Goal: Transaction & Acquisition: Purchase product/service

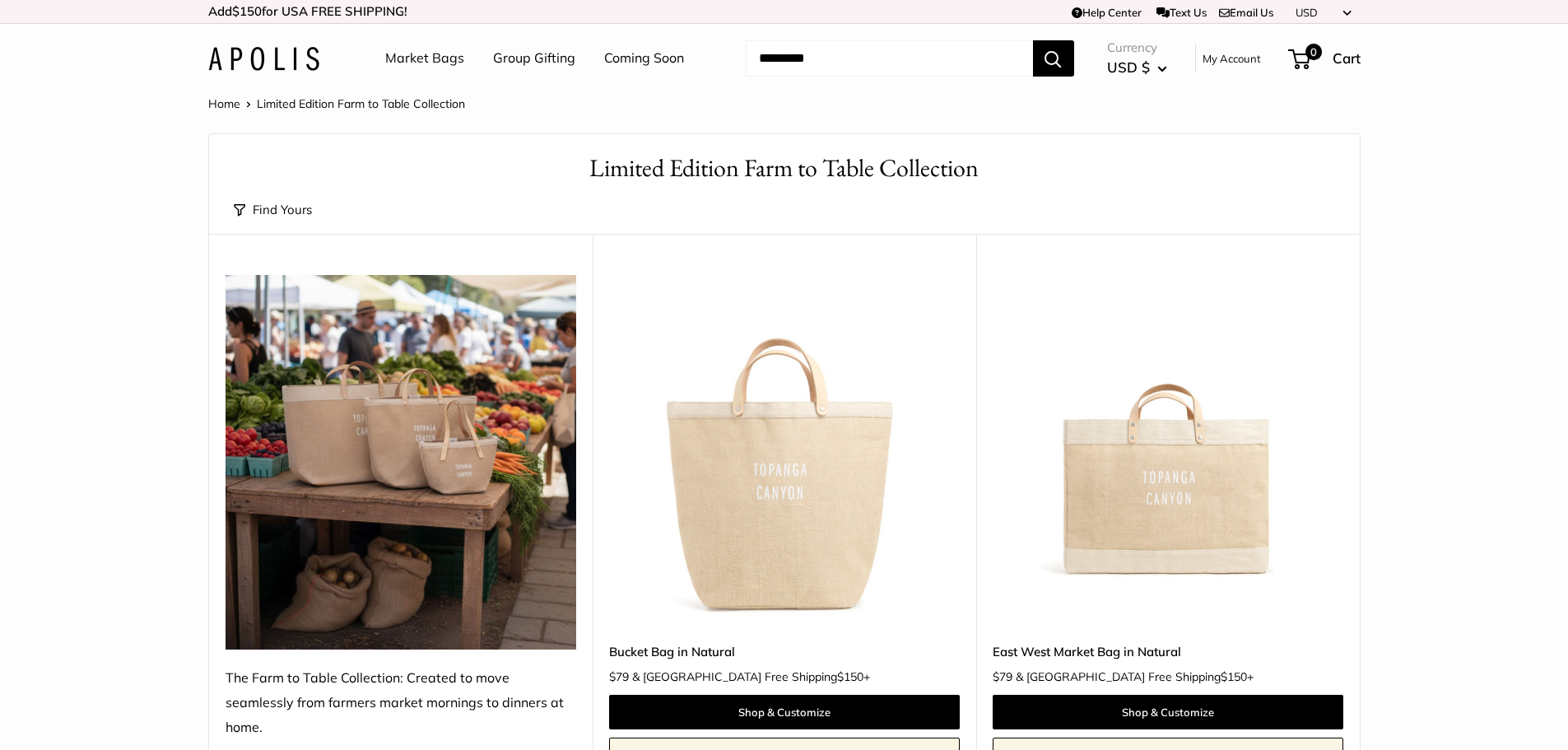
click at [442, 59] on link "Market Bags" at bounding box center [425, 58] width 79 height 24
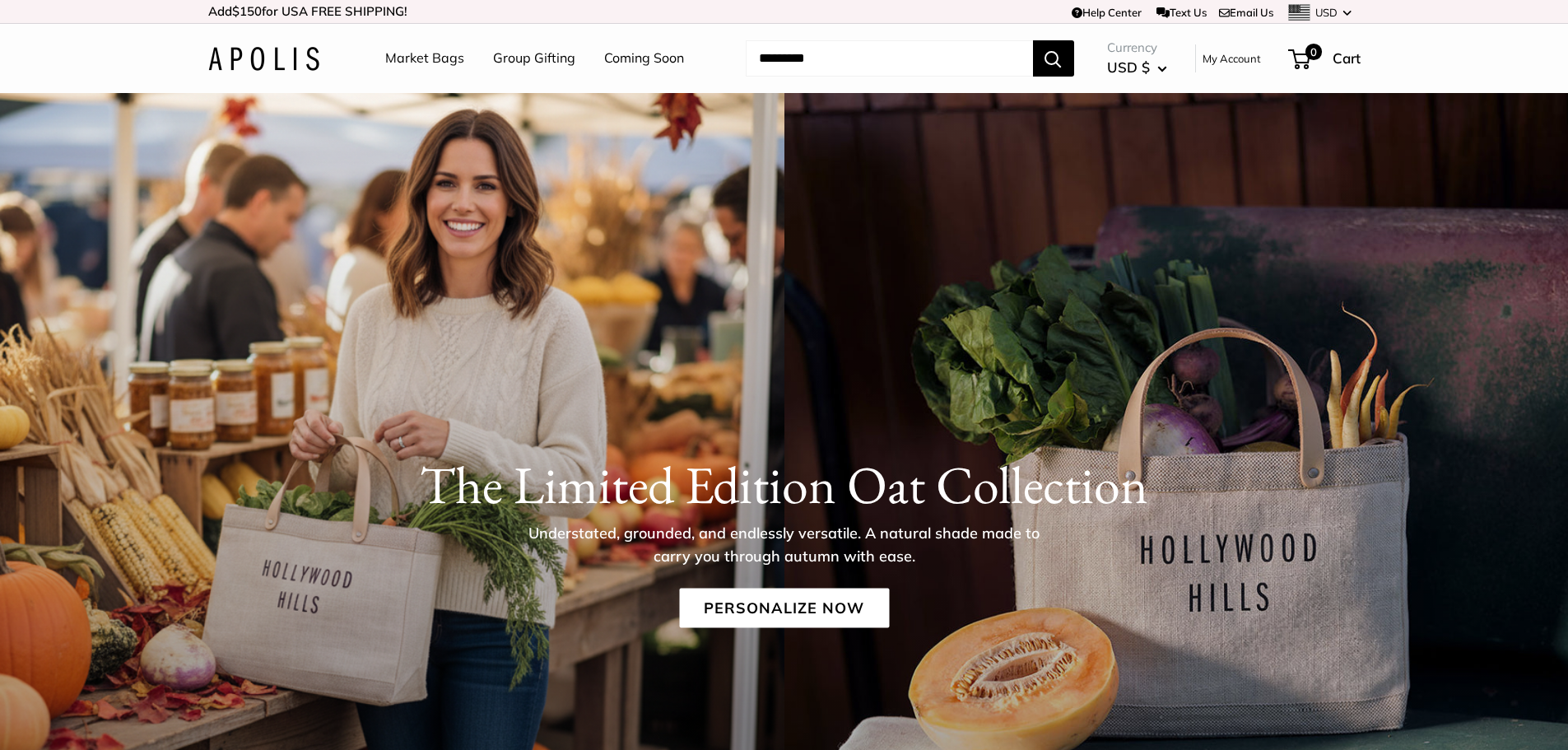
click at [451, 61] on link "Market Bags" at bounding box center [425, 58] width 79 height 24
click at [833, 610] on link "Personalize Now" at bounding box center [784, 607] width 210 height 40
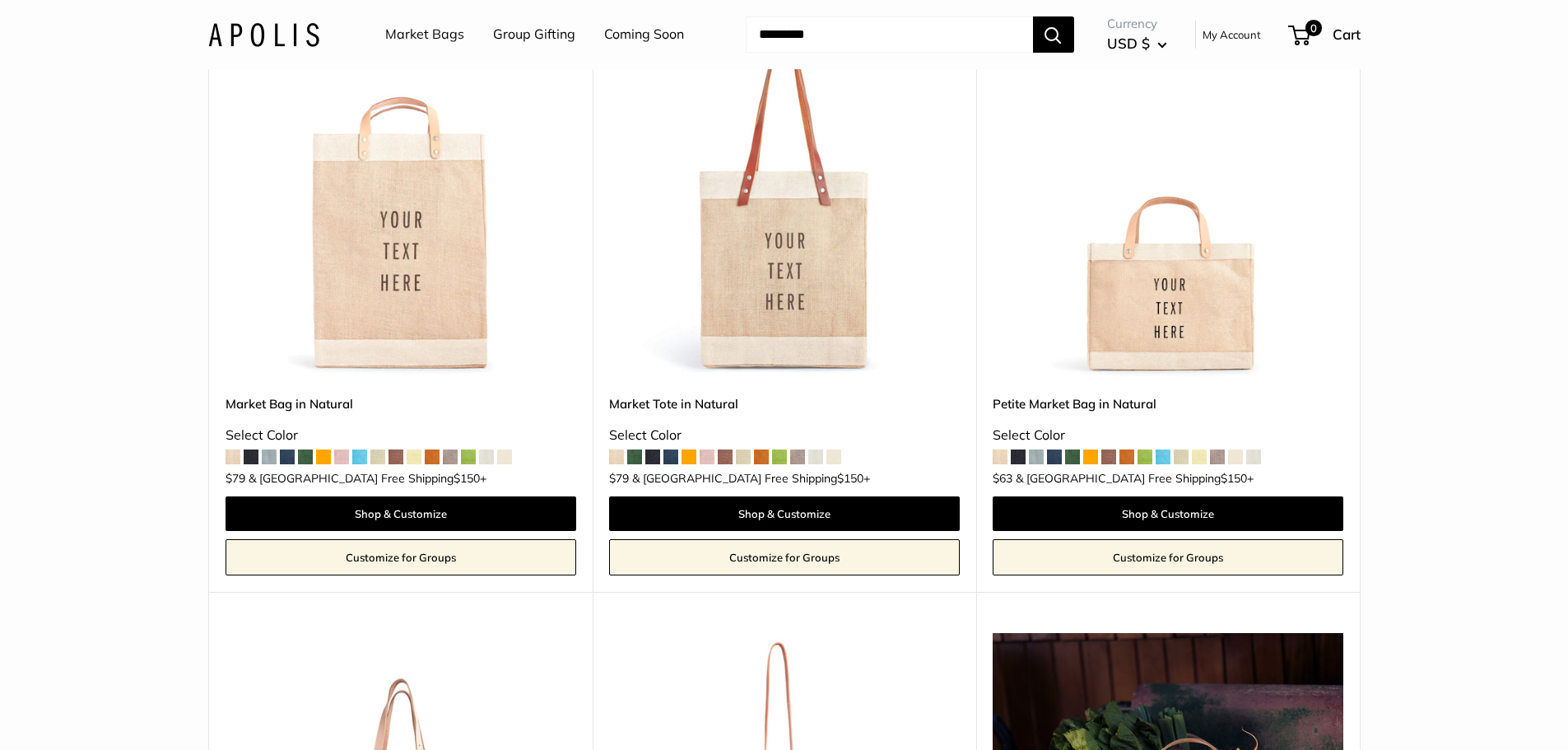
scroll to position [330, 0]
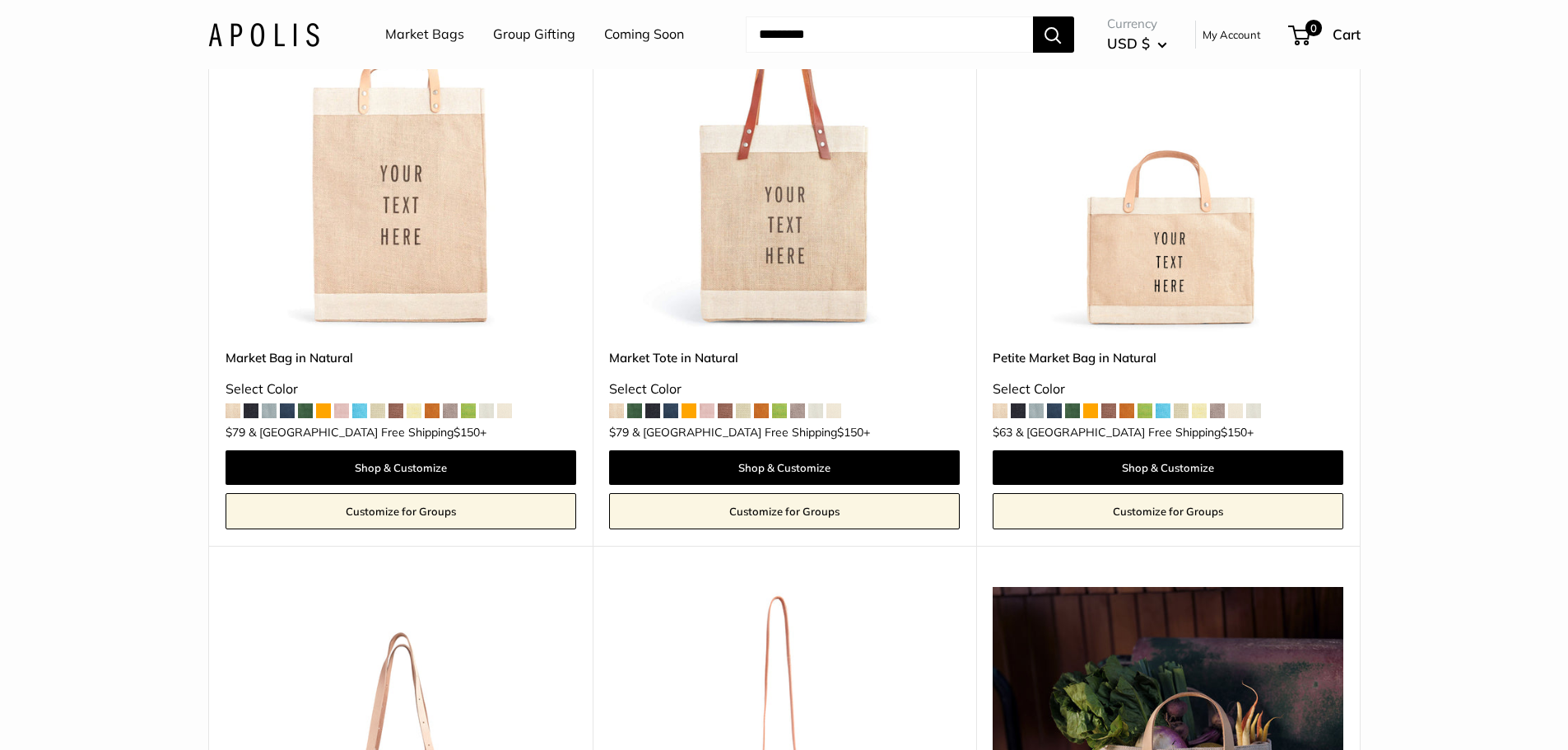
click at [0, 0] on img at bounding box center [0, 0] width 0 height 0
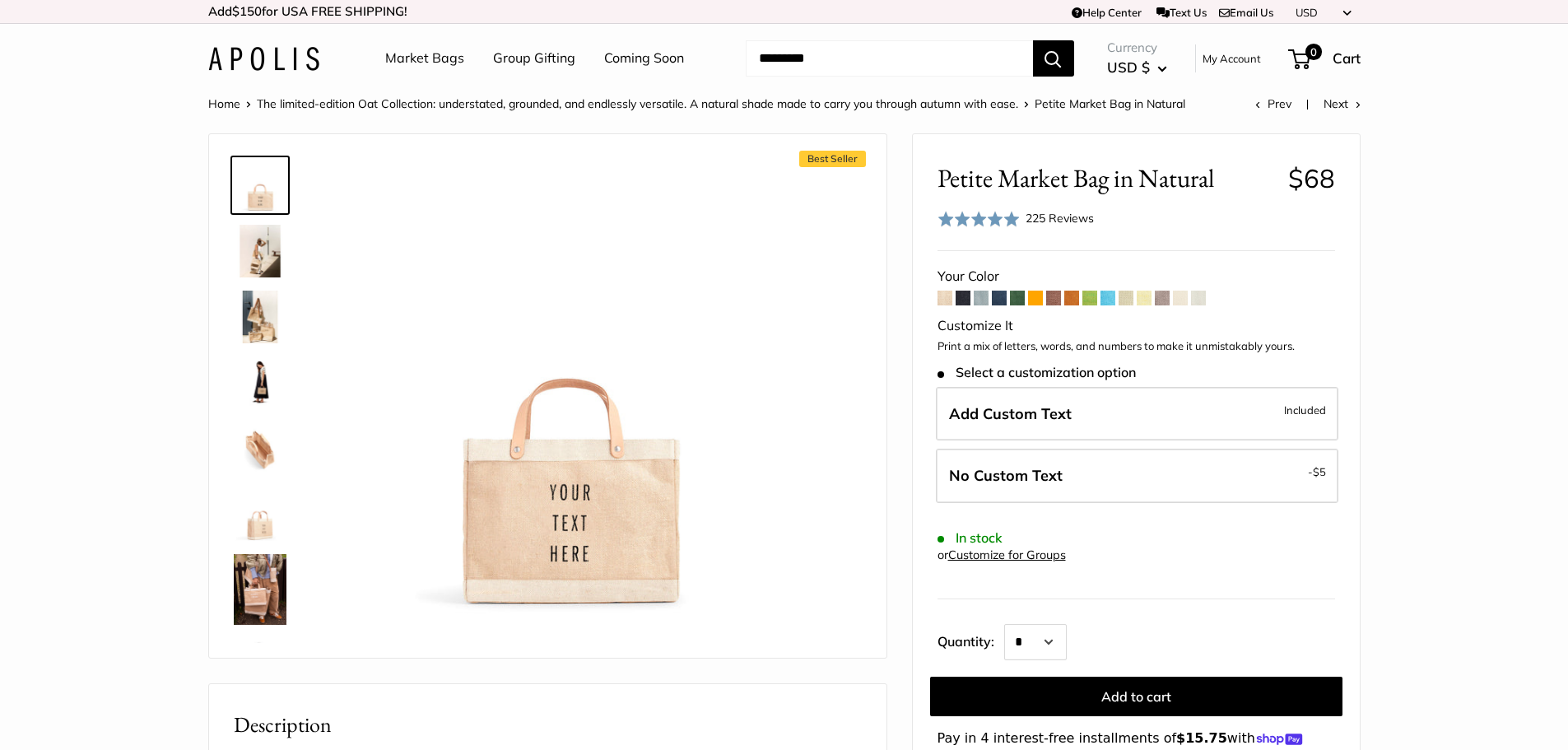
click at [945, 297] on span at bounding box center [945, 298] width 15 height 15
click at [963, 297] on span at bounding box center [964, 298] width 15 height 15
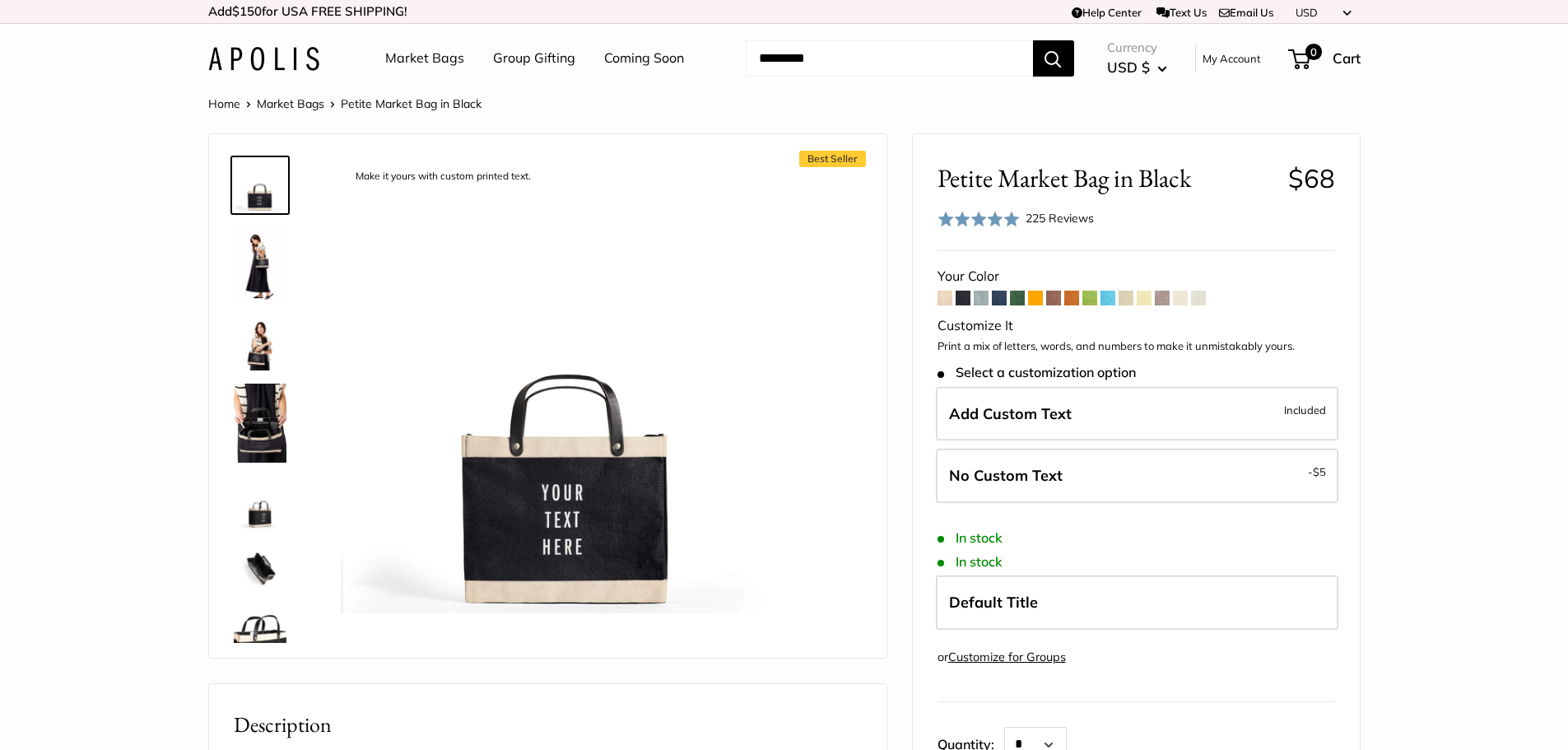
click at [980, 297] on span at bounding box center [981, 298] width 15 height 15
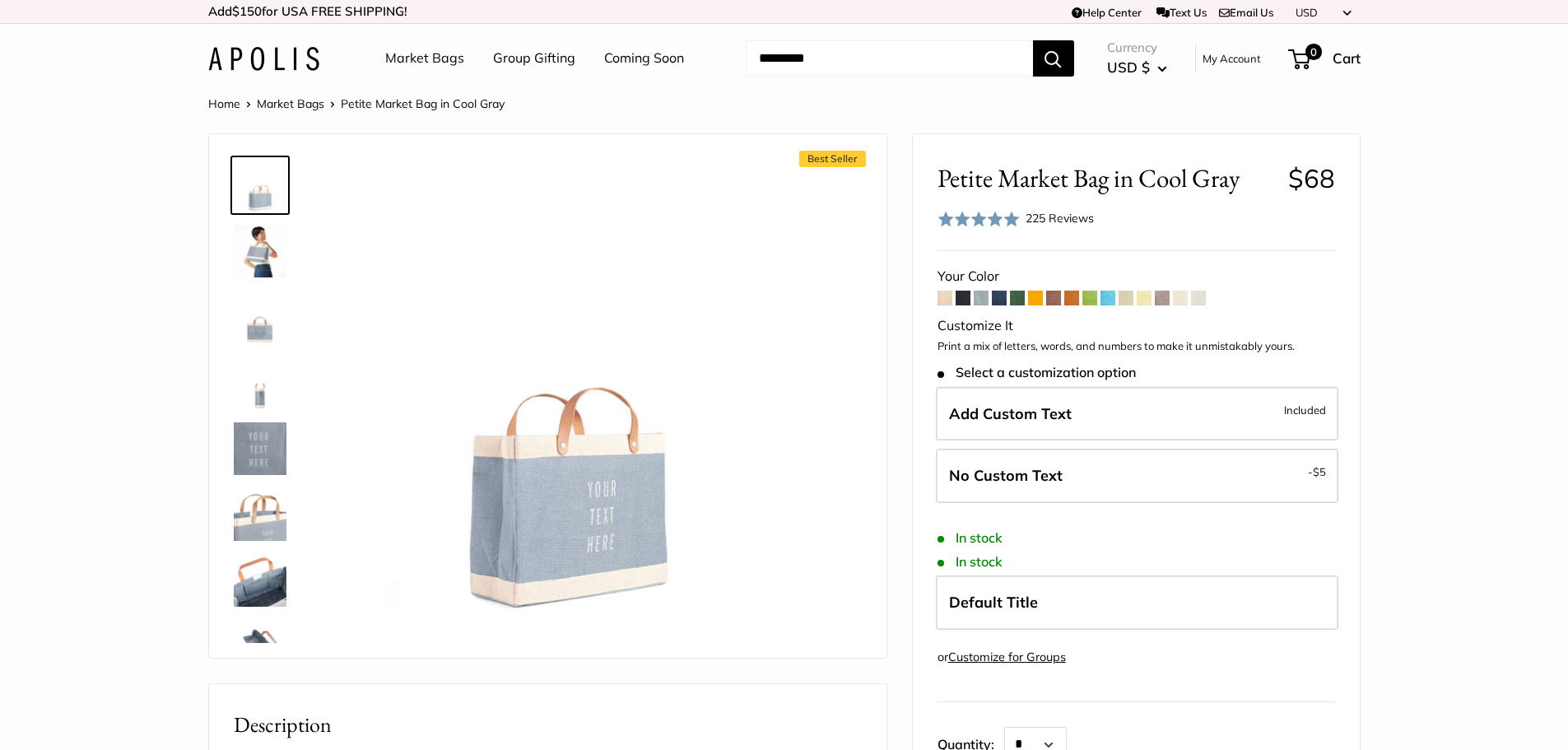
click at [1001, 298] on span at bounding box center [1000, 298] width 15 height 15
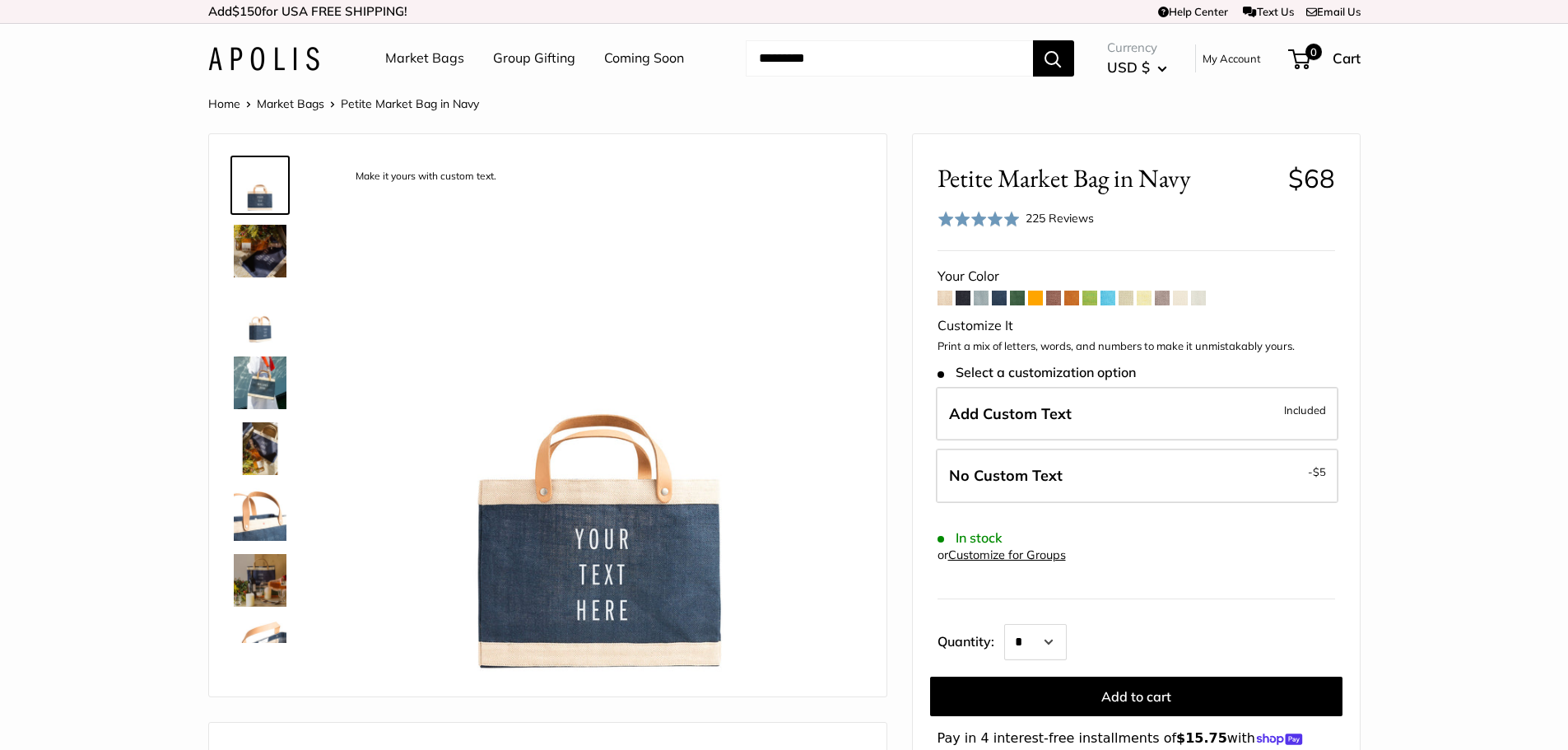
click at [1018, 298] on span at bounding box center [1017, 298] width 15 height 15
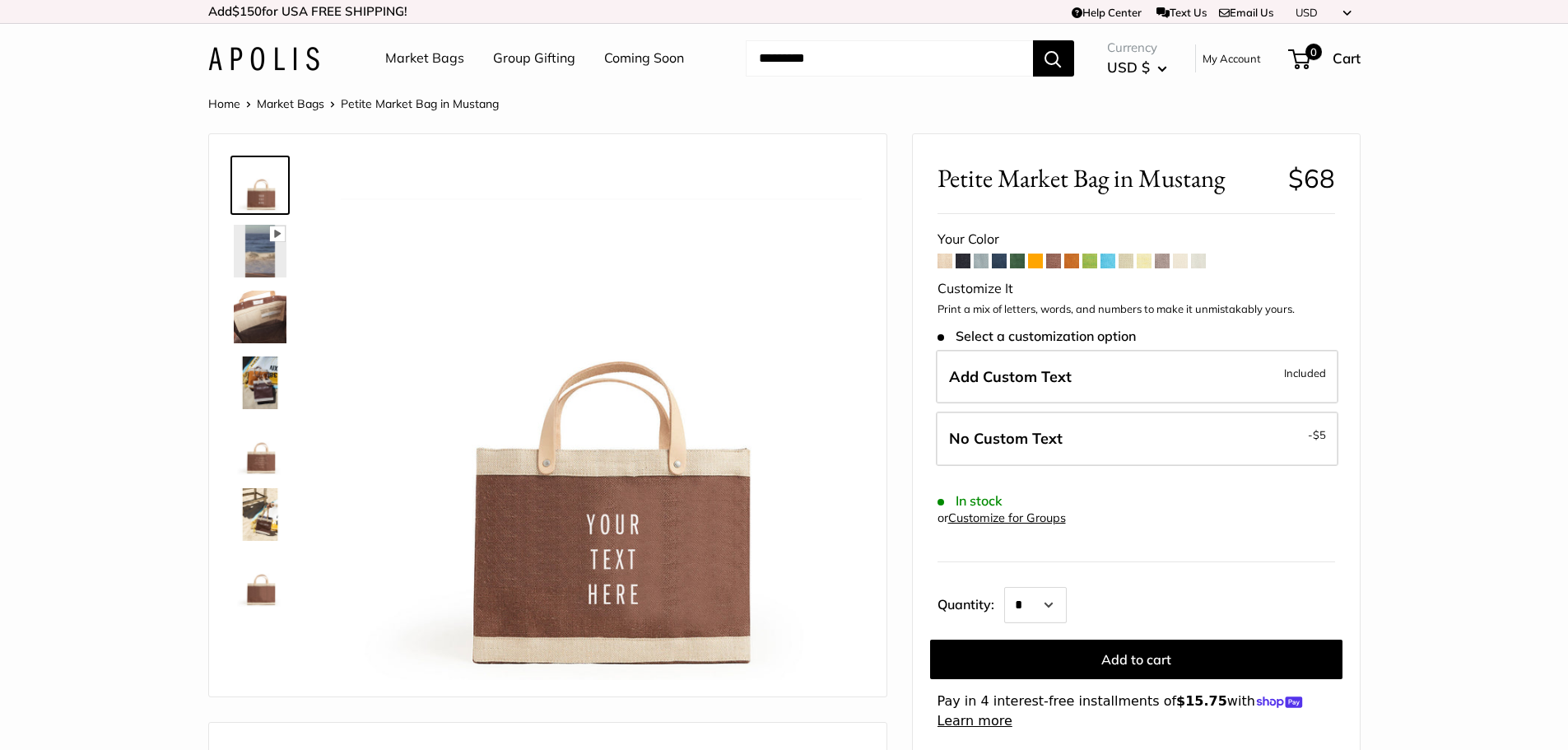
click at [1205, 262] on span at bounding box center [1199, 261] width 15 height 15
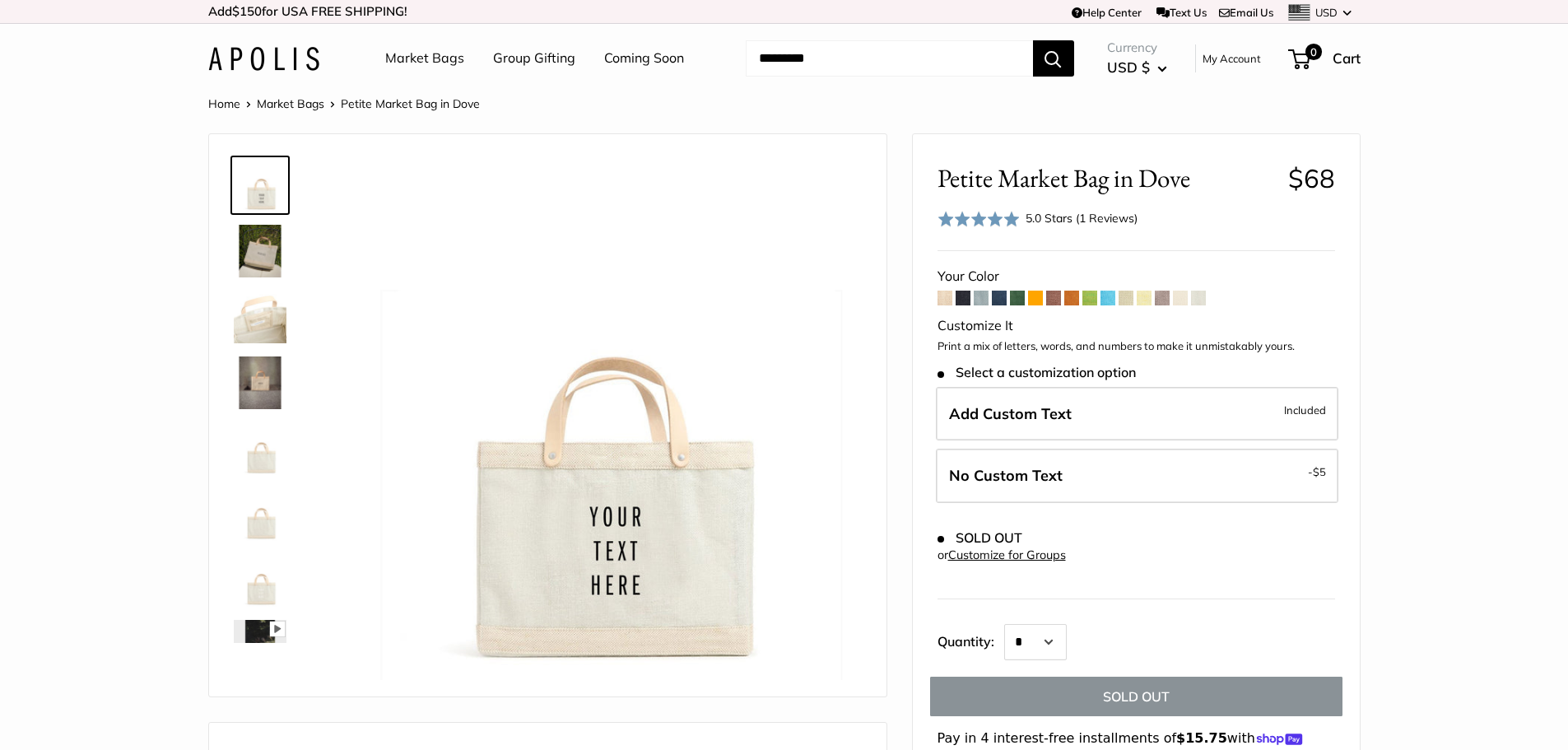
click at [927, 60] on input "Search..." at bounding box center [890, 58] width 288 height 36
type input "**********"
click at [1033, 40] on button "Search" at bounding box center [1053, 58] width 41 height 36
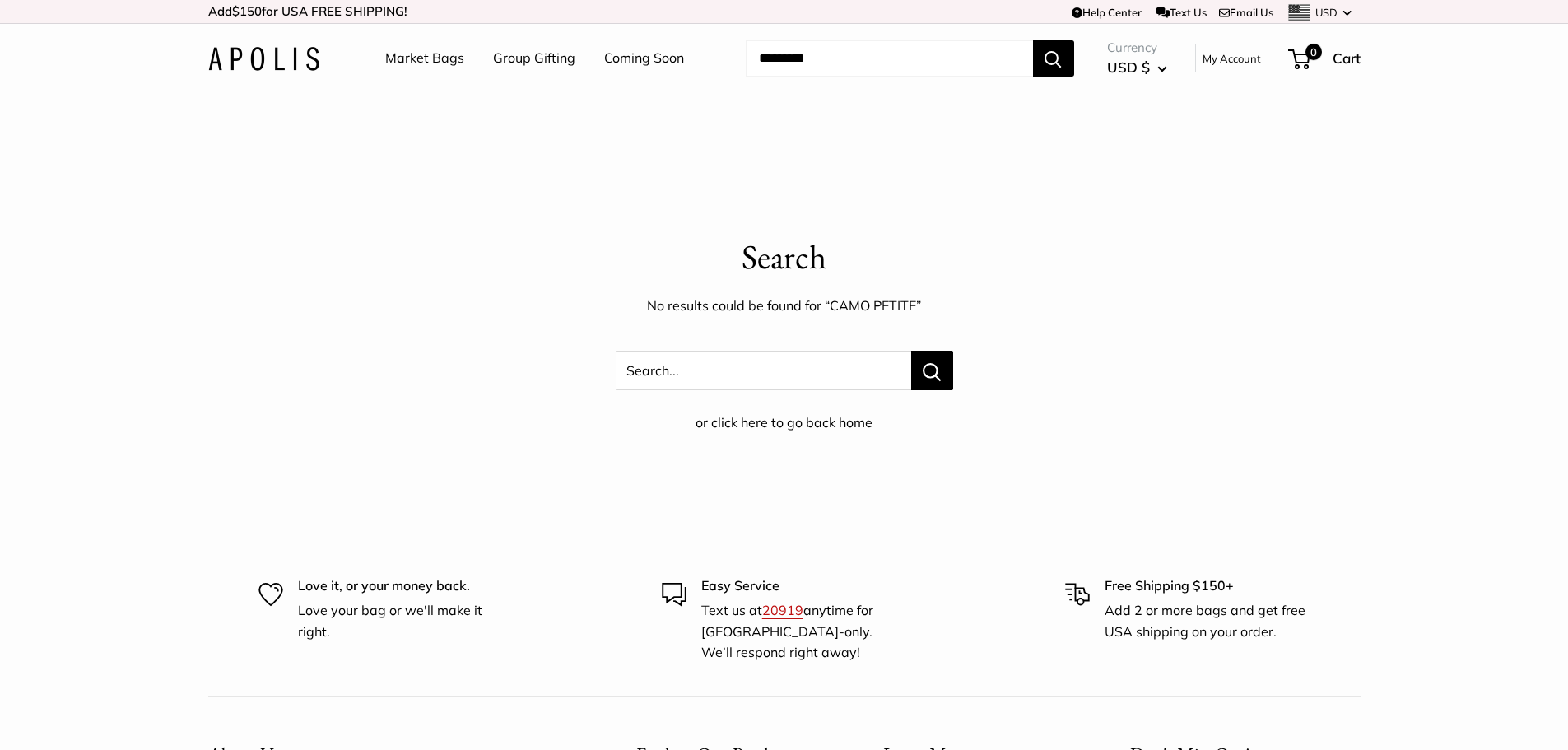
click at [863, 61] on input "Search..." at bounding box center [890, 58] width 288 height 36
type input "**********"
click at [1033, 40] on button "Search" at bounding box center [1053, 58] width 41 height 36
click at [452, 62] on link "Market Bags" at bounding box center [425, 58] width 79 height 24
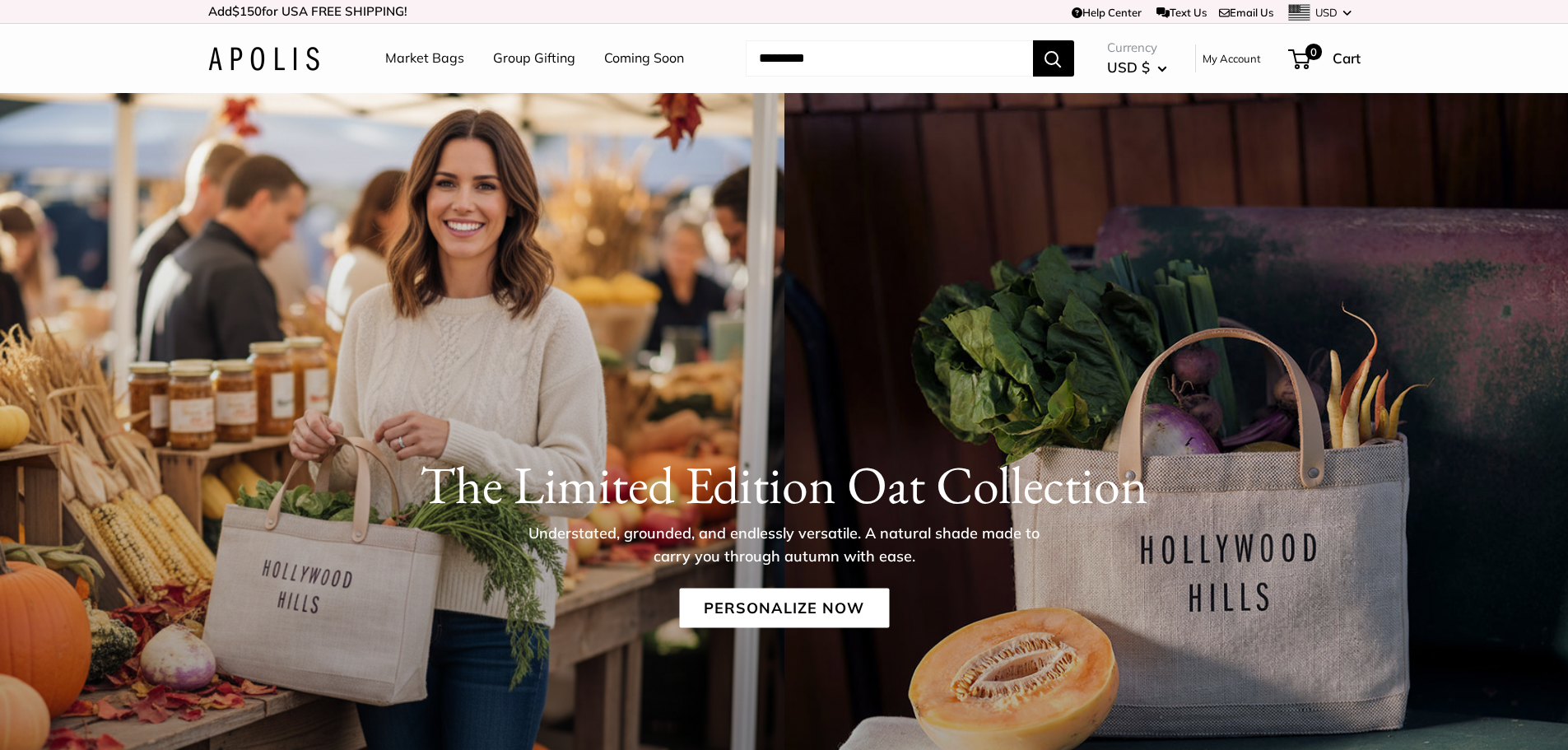
click at [446, 59] on link "Market Bags" at bounding box center [425, 58] width 79 height 24
click at [795, 609] on link "Personalize Now" at bounding box center [784, 607] width 210 height 40
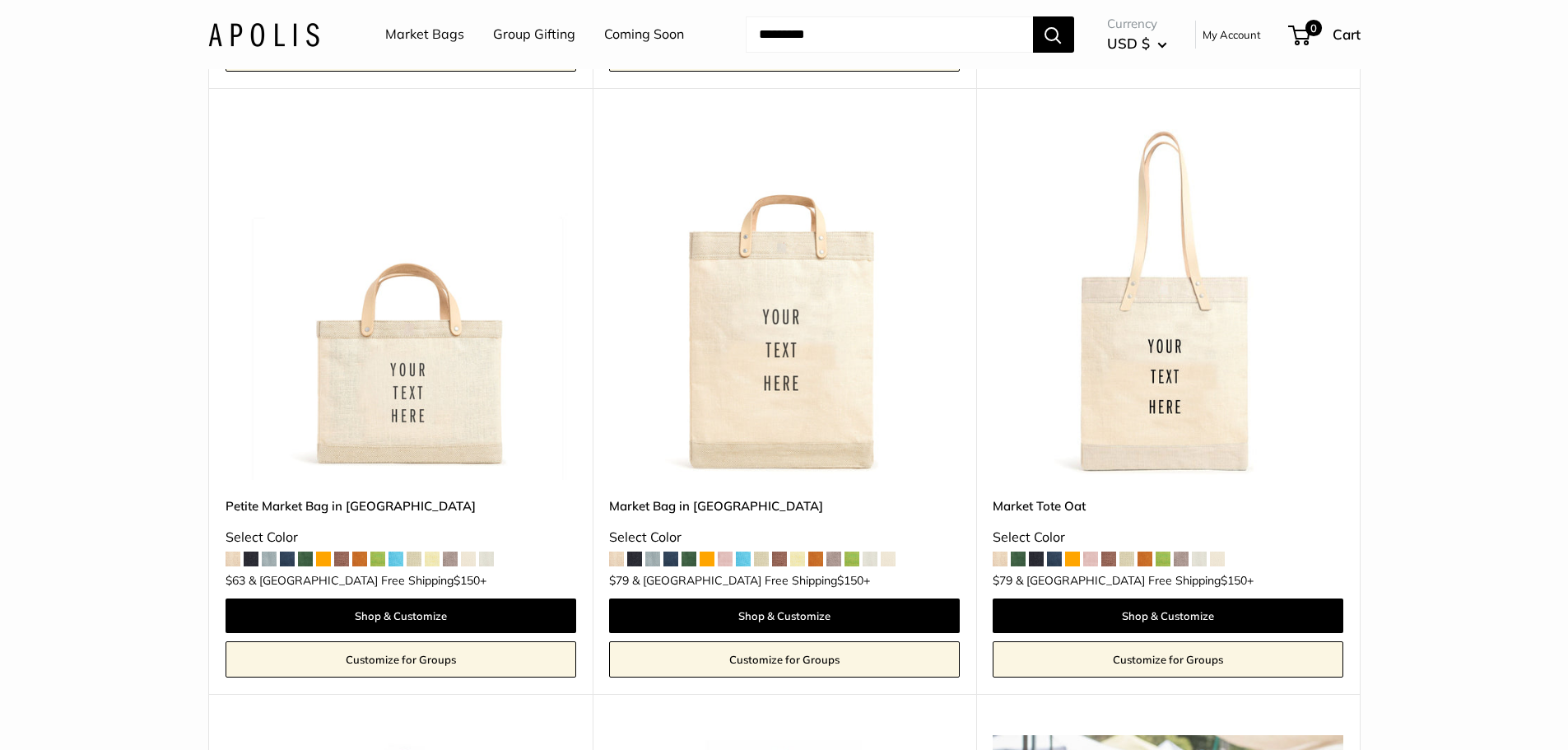
scroll to position [1399, 0]
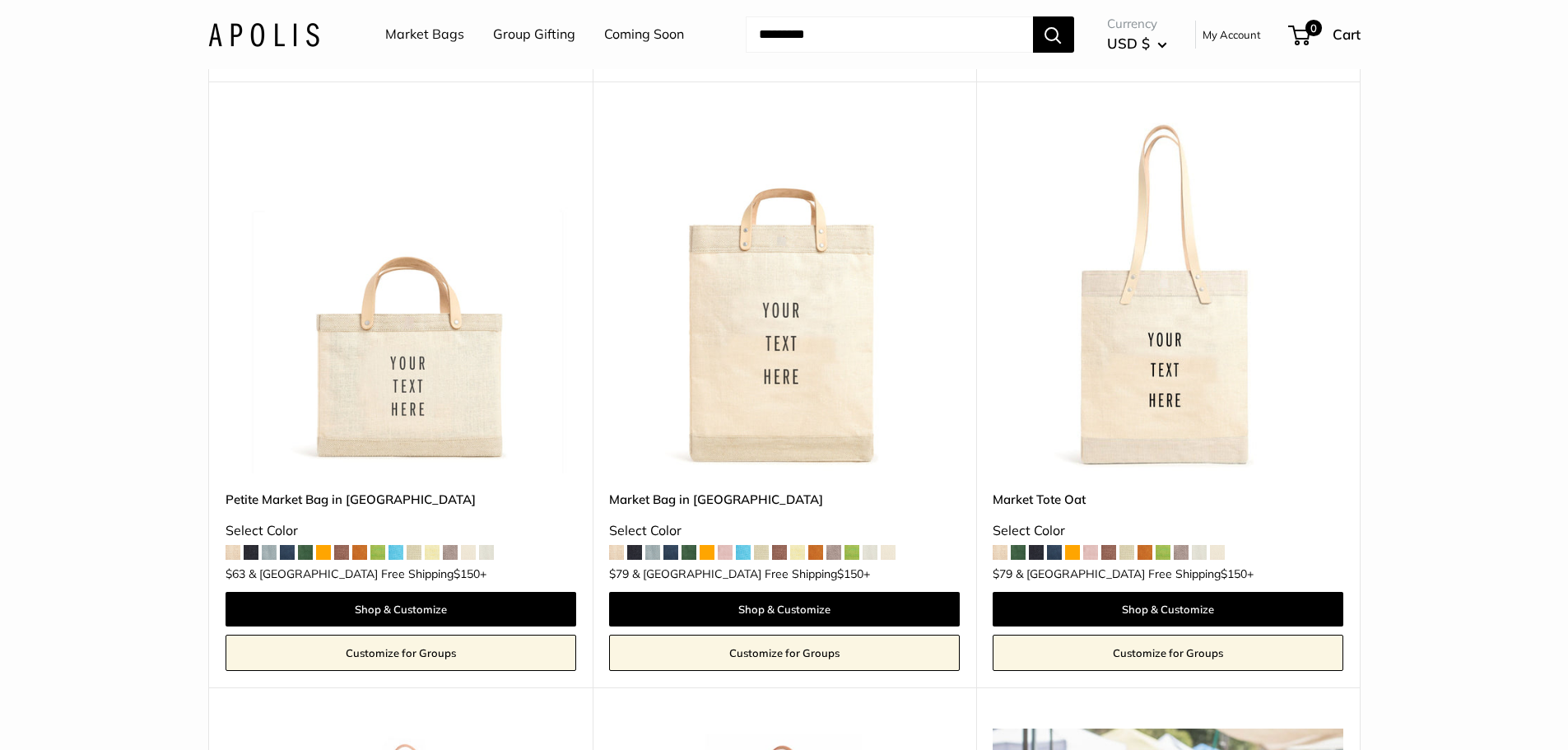
click at [0, 0] on img at bounding box center [0, 0] width 0 height 0
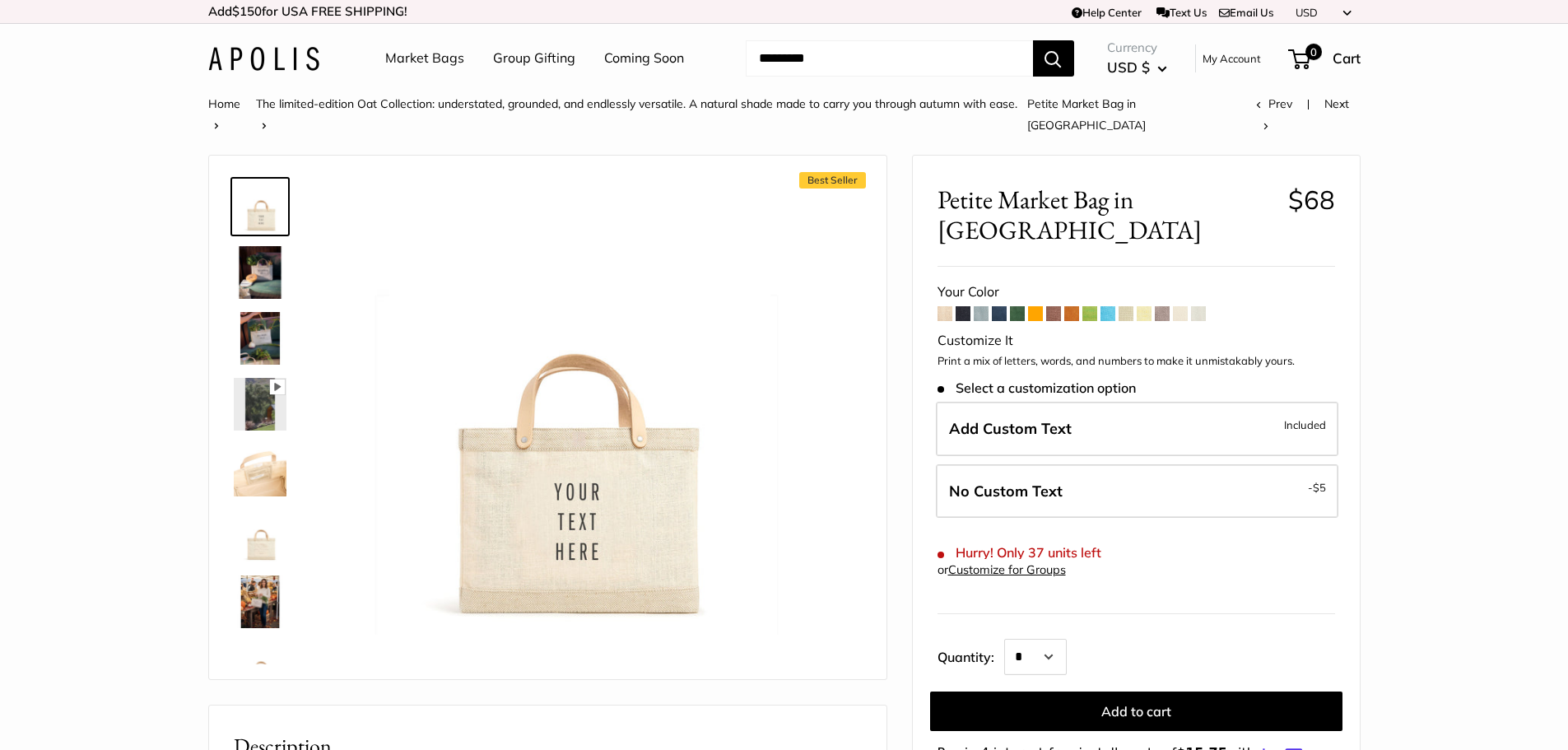
click at [1160, 306] on span at bounding box center [1163, 314] width 15 height 15
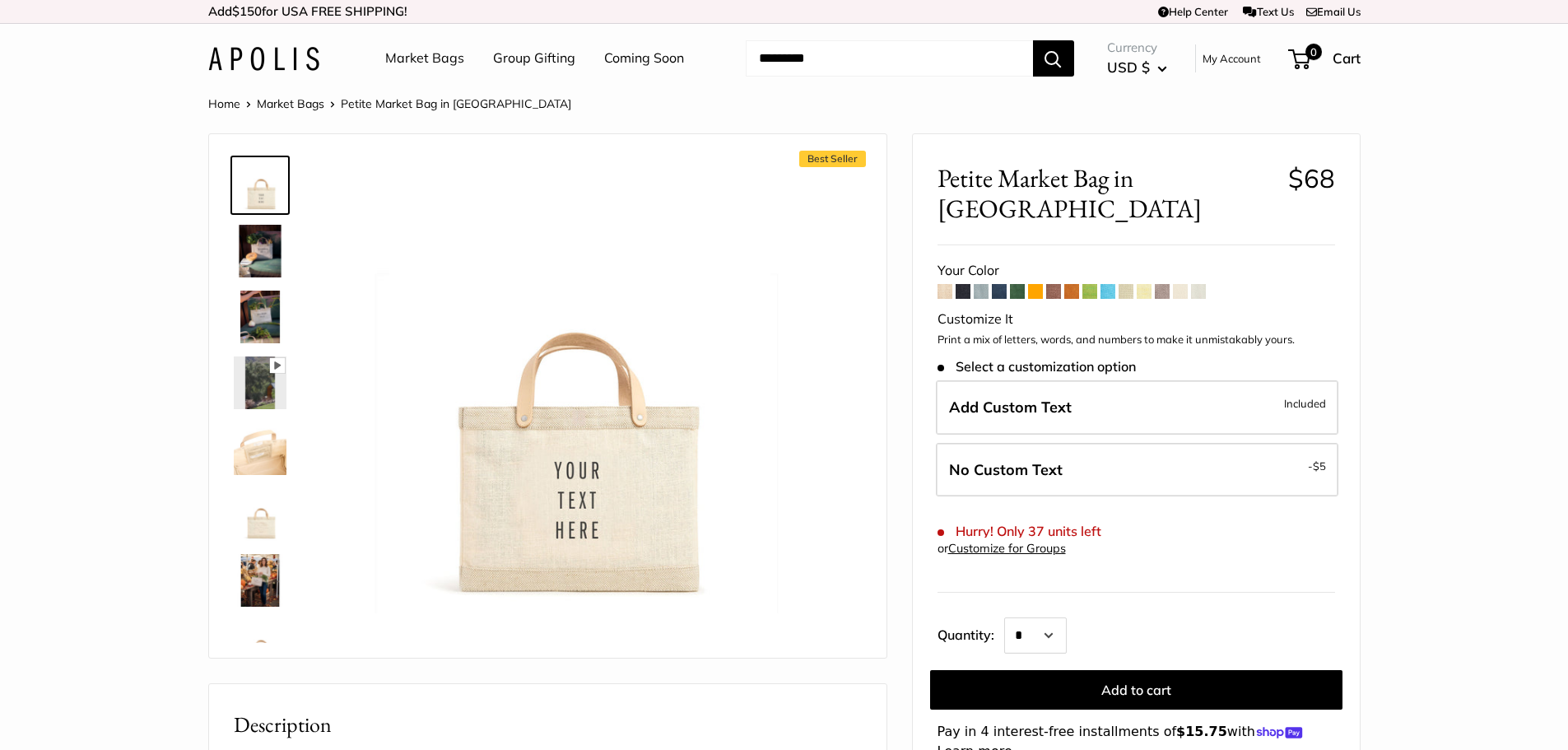
click at [1202, 284] on span at bounding box center [1199, 292] width 15 height 15
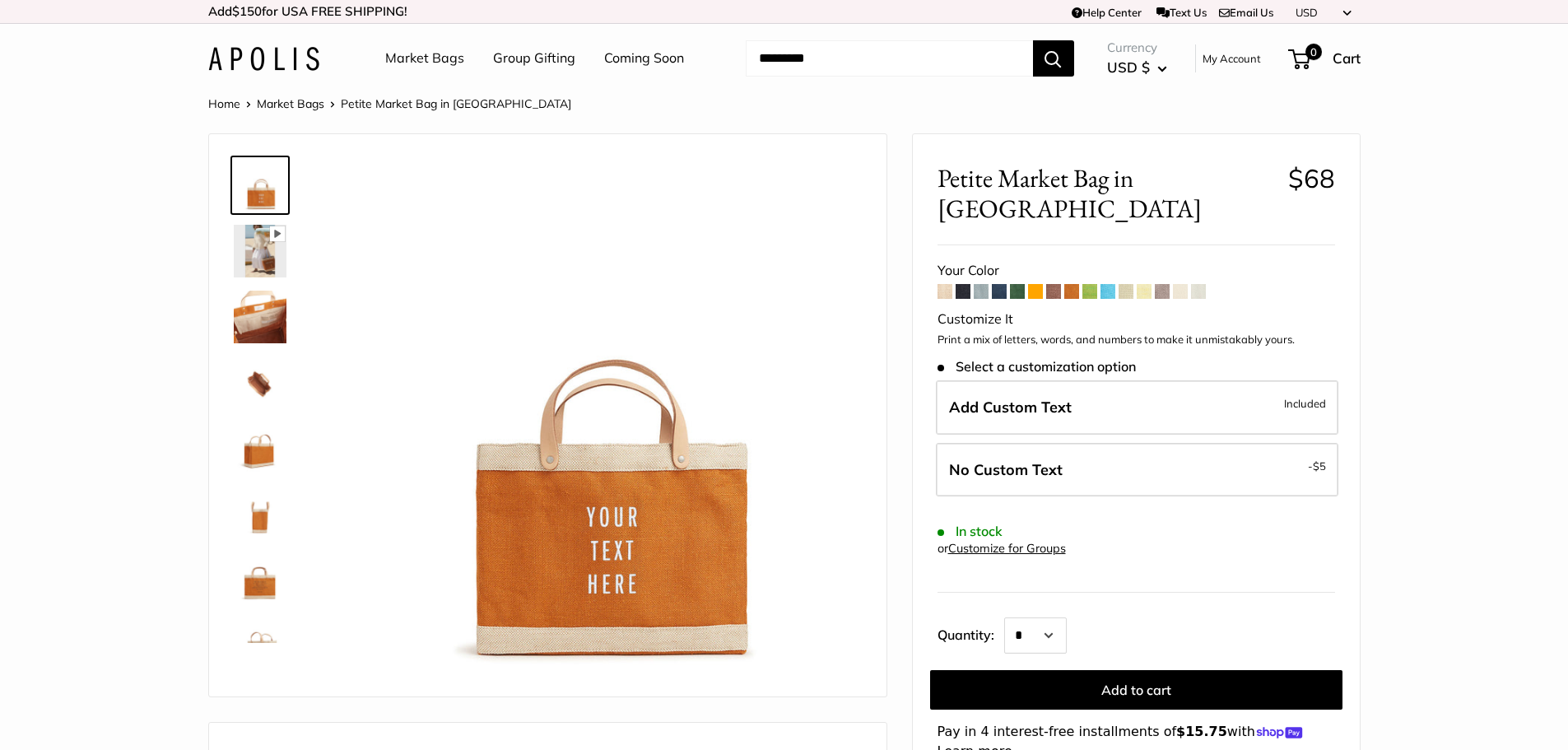
click at [964, 284] on span at bounding box center [964, 292] width 15 height 15
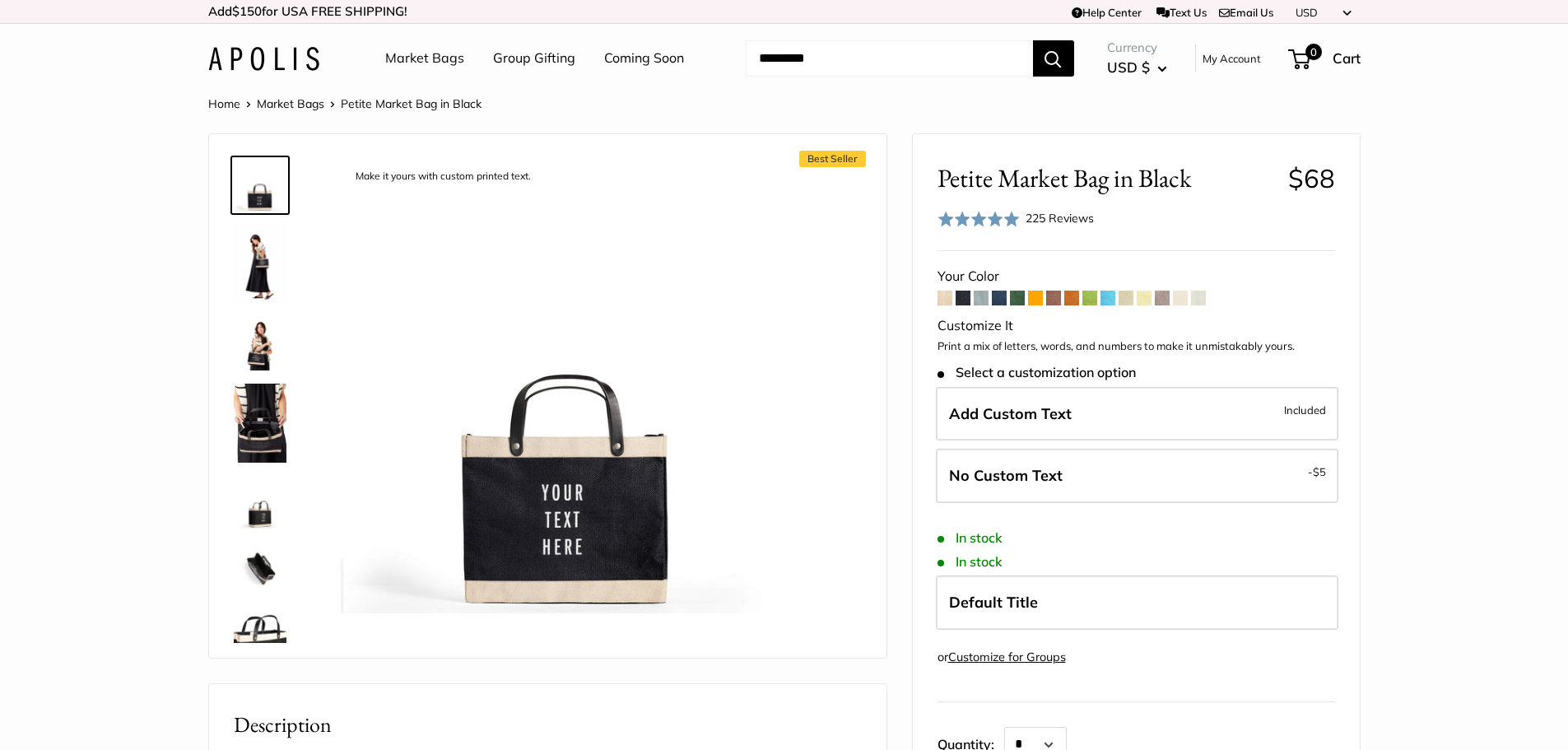
click at [980, 301] on span at bounding box center [981, 298] width 15 height 15
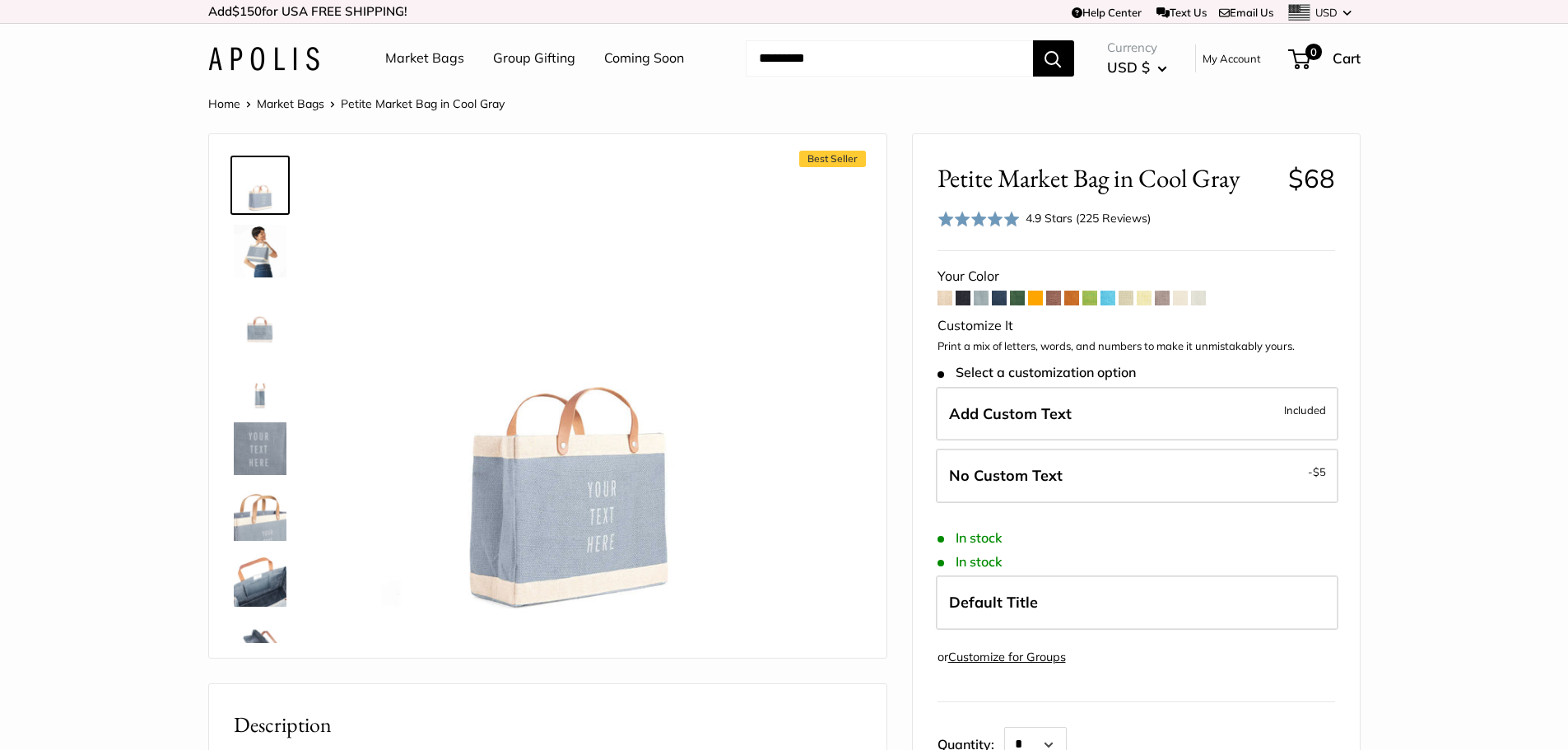
click at [921, 63] on input "Search..." at bounding box center [890, 58] width 288 height 36
type input "******"
click at [1066, 50] on button "Search" at bounding box center [1053, 58] width 41 height 36
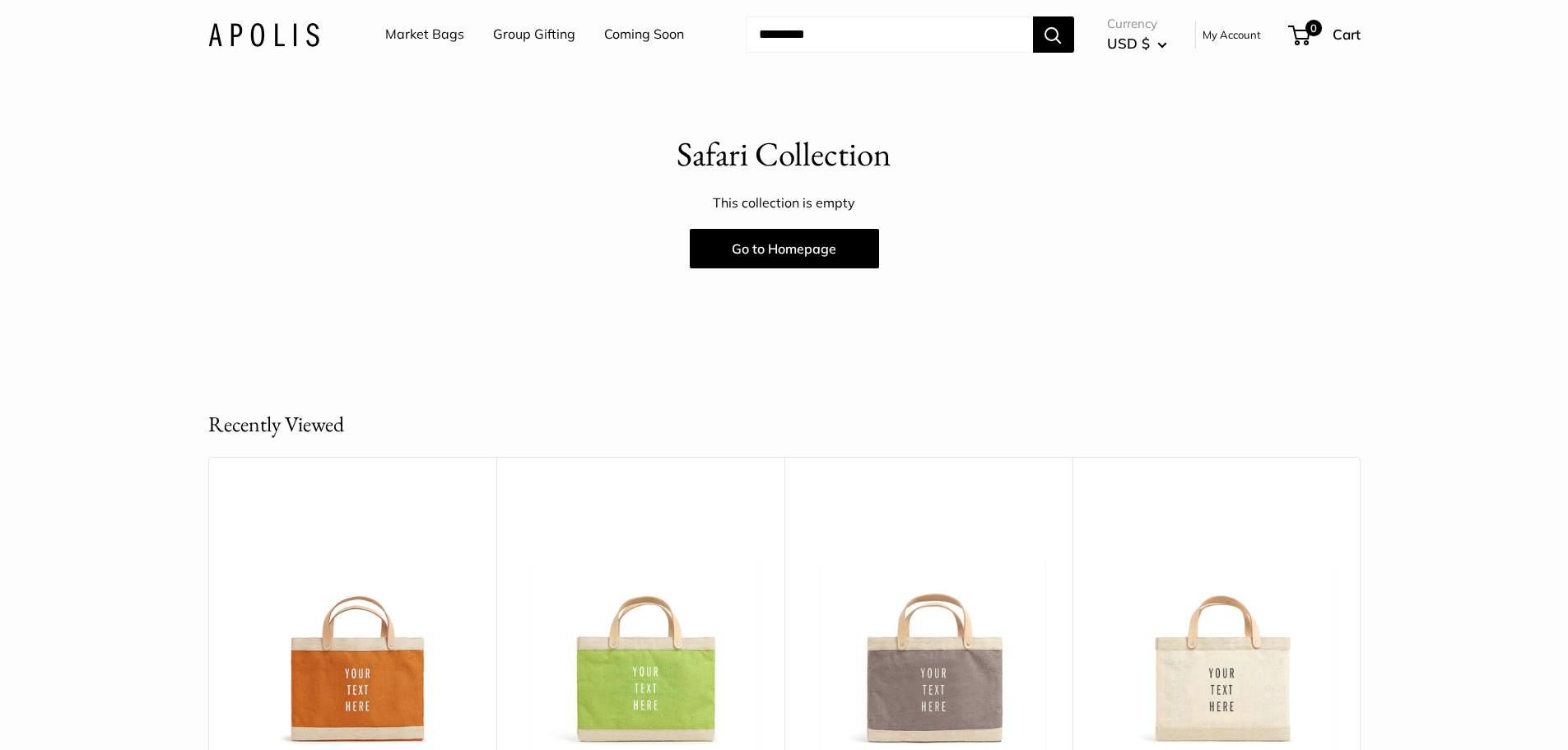
scroll to position [101, 0]
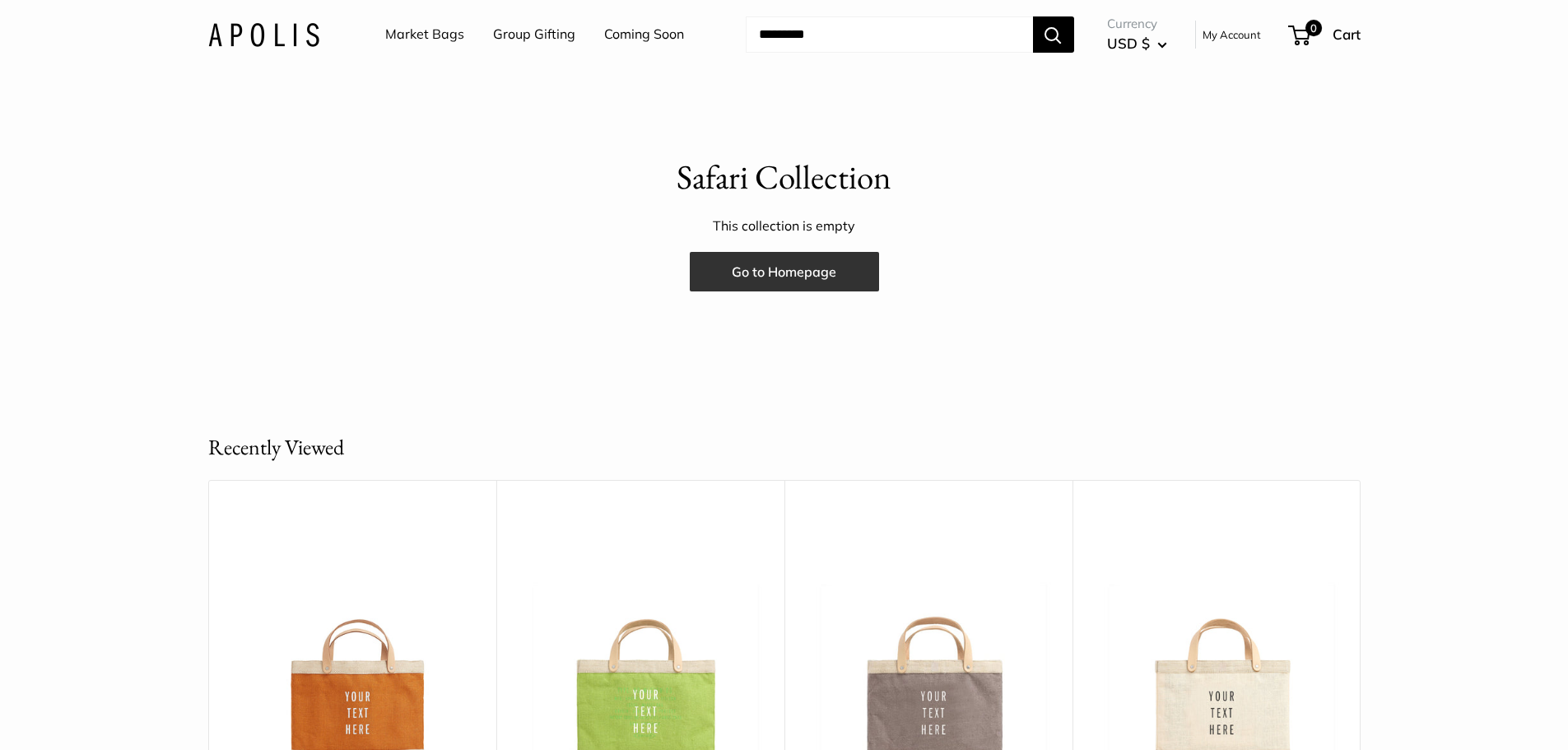
click at [780, 273] on link "Go to Homepage" at bounding box center [784, 272] width 189 height 40
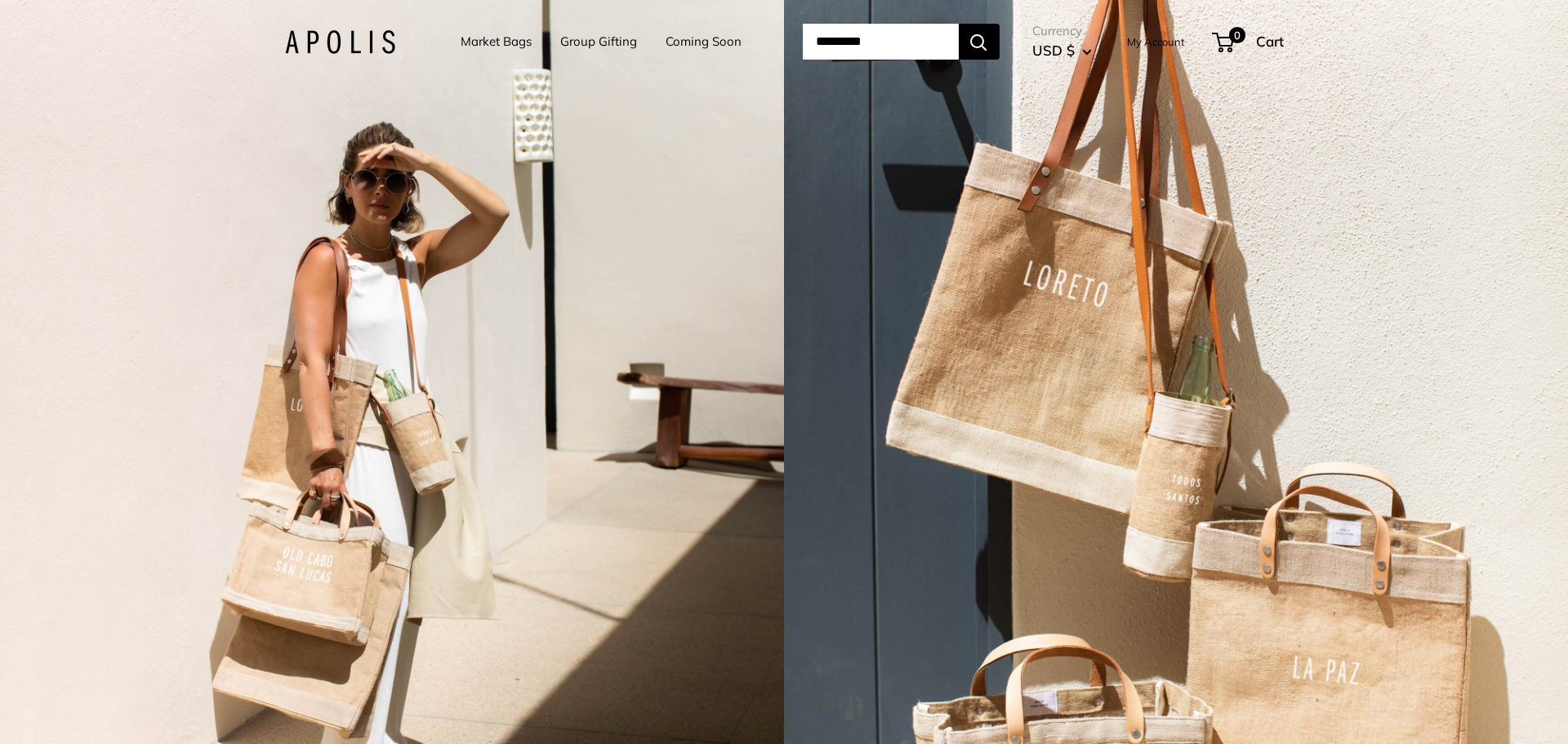
click at [872, 49] on input "Search..." at bounding box center [880, 41] width 156 height 36
type input "**"
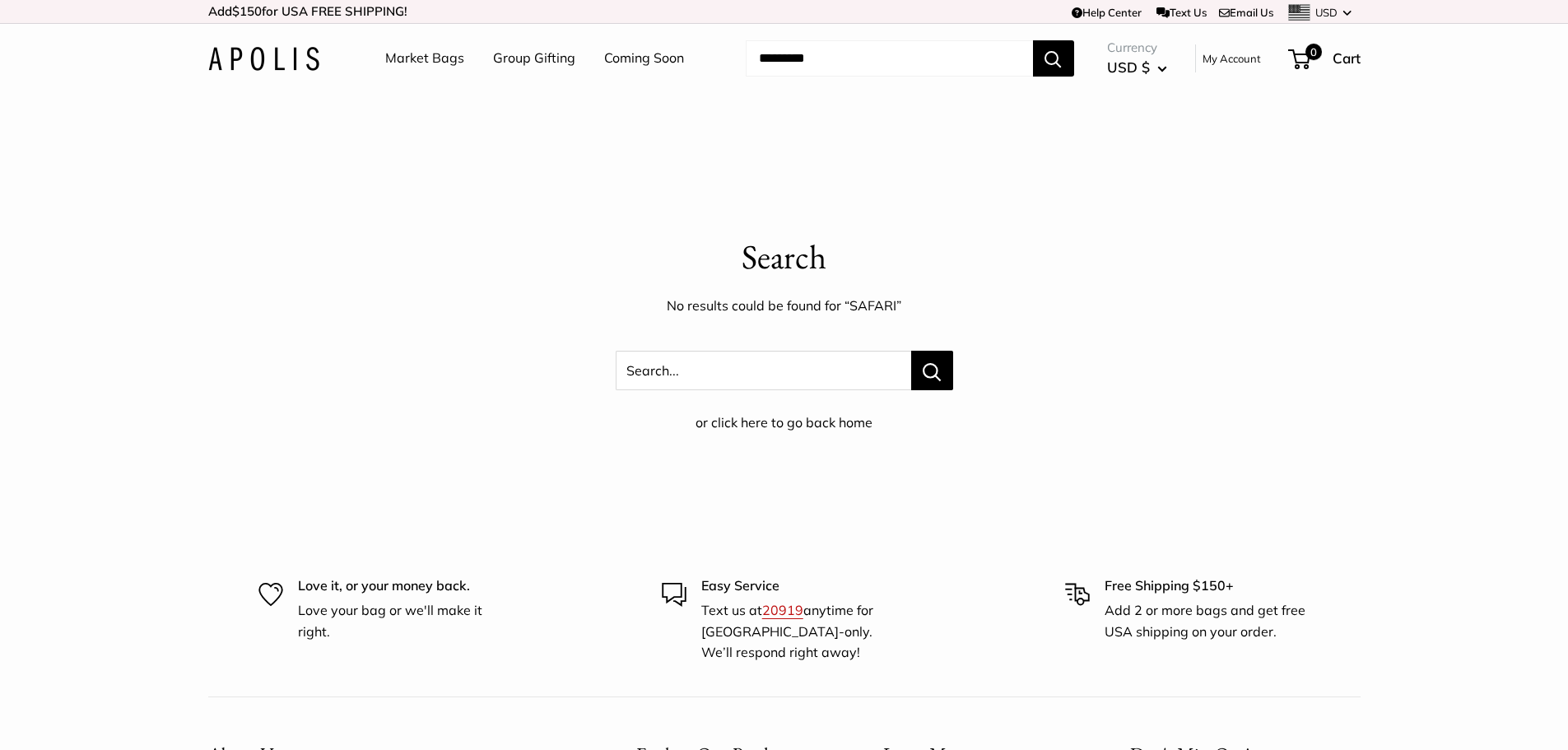
click at [838, 60] on input "Search..." at bounding box center [890, 58] width 288 height 36
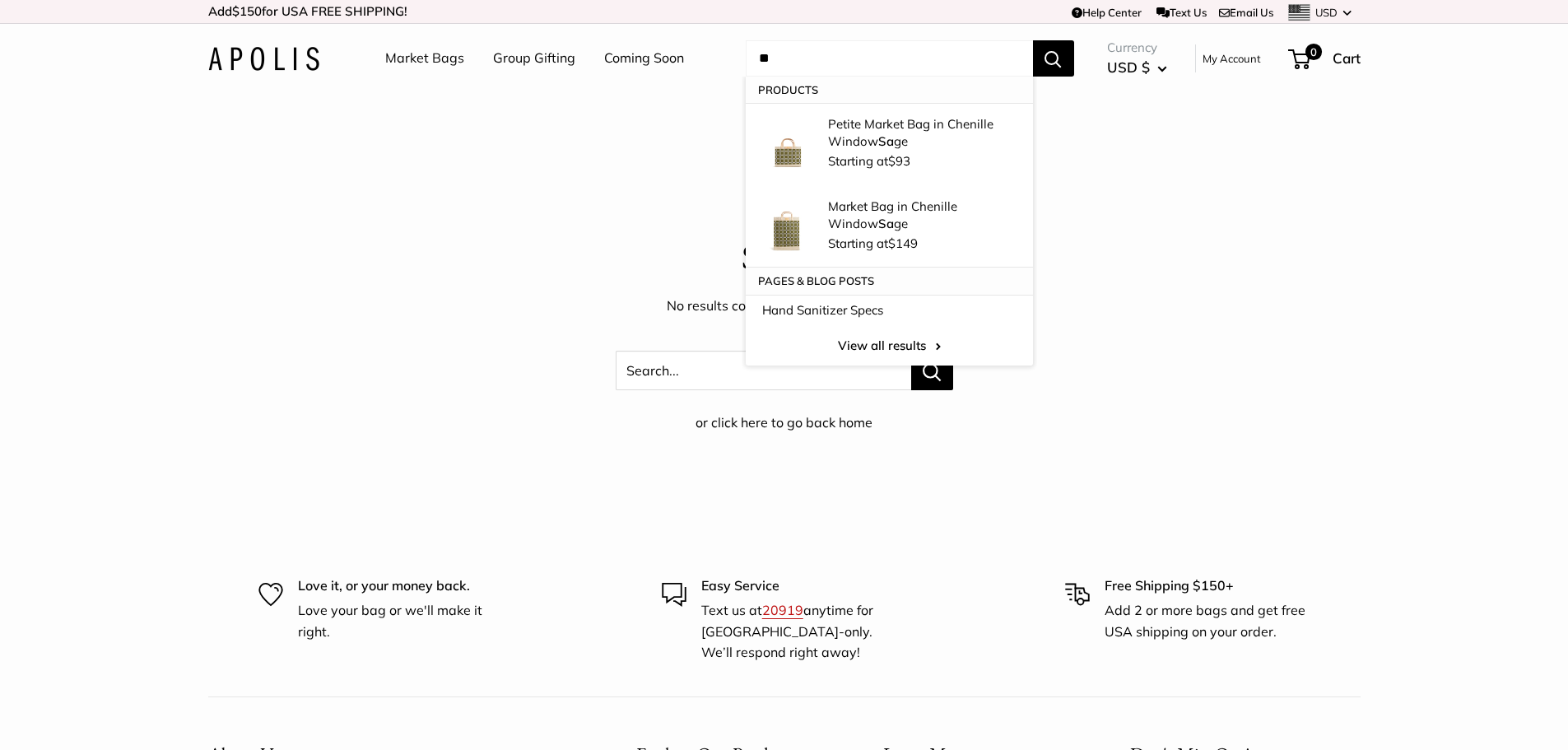
type input "**"
drag, startPoint x: 689, startPoint y: 228, endPoint x: 677, endPoint y: 219, distance: 15.0
click at [689, 228] on body "Add $150 for [GEOGRAPHIC_DATA] FREE SHIPPING! Help Center Text Us Email Us *** …" at bounding box center [784, 583] width 1568 height 1166
